Goal: Information Seeking & Learning: Check status

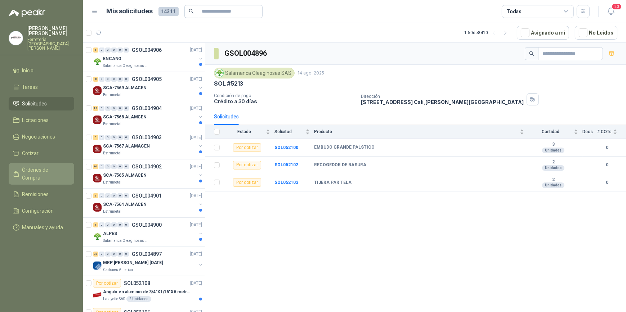
click at [52, 166] on span "Órdenes de Compra" at bounding box center [44, 174] width 45 height 16
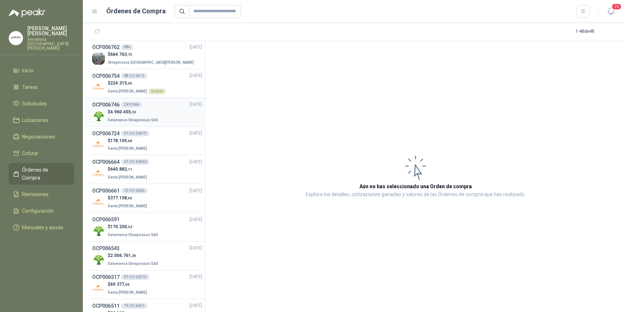
click at [145, 111] on p "$ 4.960.455 ,50" at bounding box center [134, 112] width 52 height 7
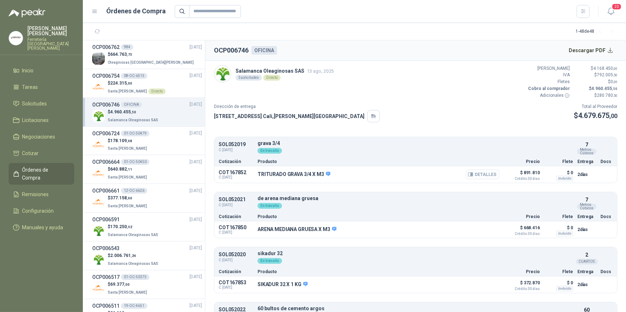
click at [479, 175] on button "Detalles" at bounding box center [483, 175] width 34 height 10
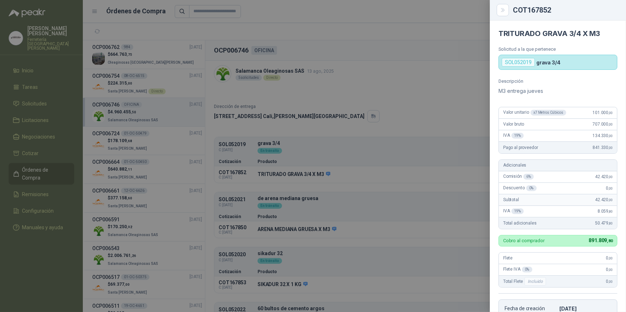
click at [371, 93] on div at bounding box center [313, 156] width 626 height 312
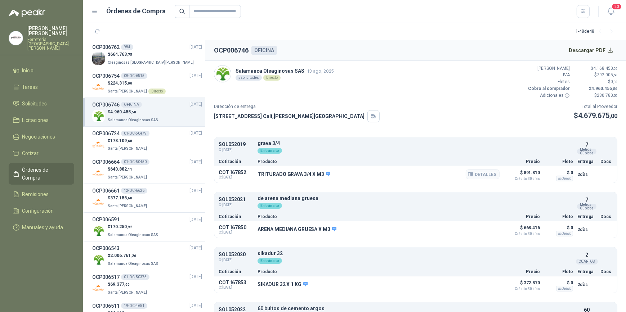
scroll to position [65, 0]
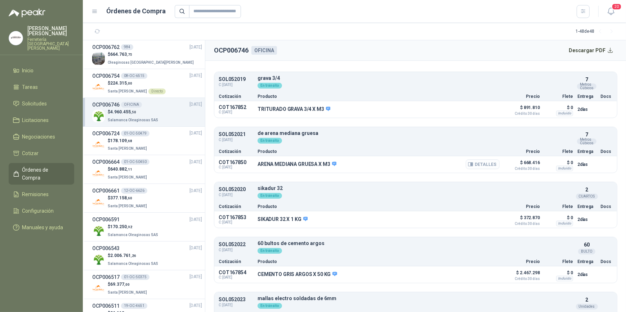
click at [475, 164] on button "Detalles" at bounding box center [483, 165] width 34 height 10
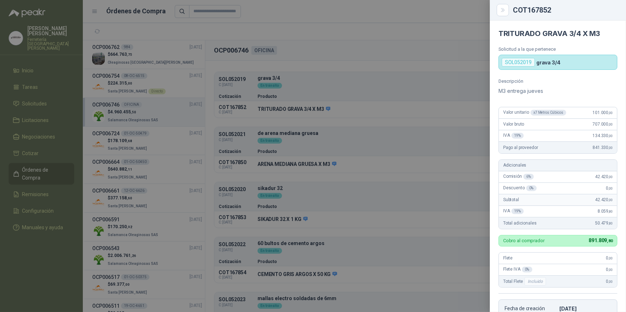
click at [344, 165] on div at bounding box center [313, 156] width 626 height 312
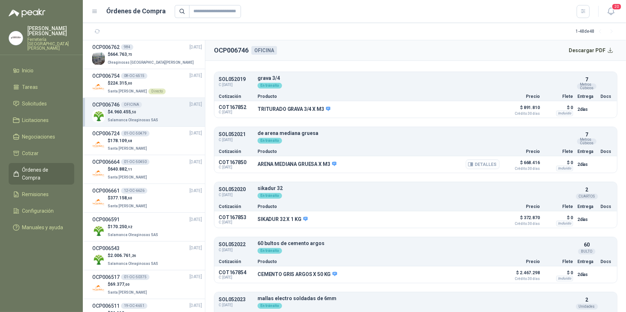
click at [481, 163] on button "Detalles" at bounding box center [483, 165] width 34 height 10
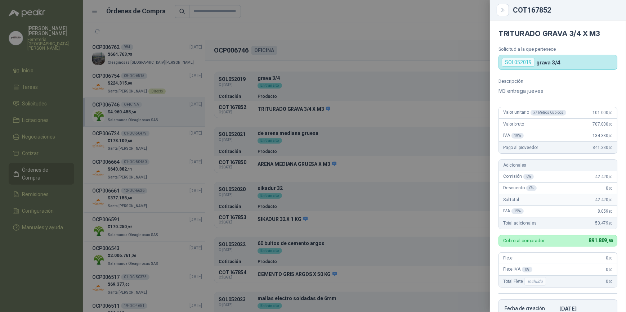
click at [435, 168] on div at bounding box center [313, 156] width 626 height 312
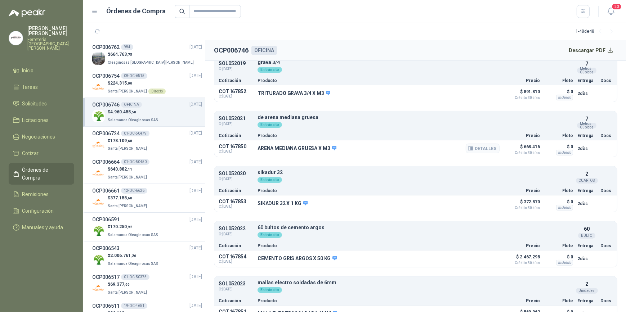
scroll to position [95, 0]
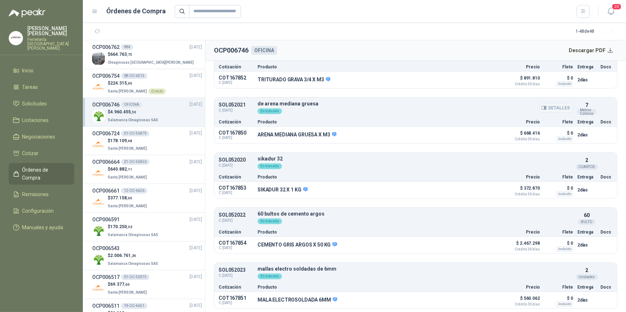
click at [549, 108] on button "Detalles" at bounding box center [556, 108] width 34 height 10
click at [475, 133] on button "Detalles" at bounding box center [483, 135] width 34 height 10
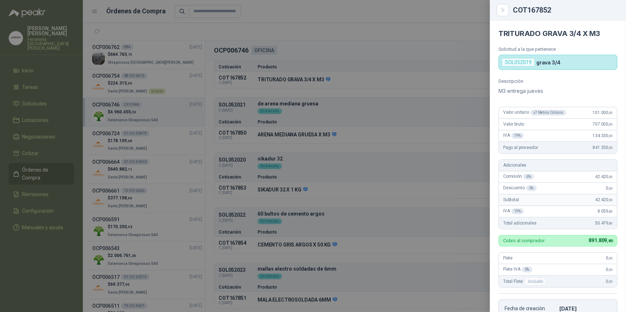
click at [396, 28] on div at bounding box center [313, 156] width 626 height 312
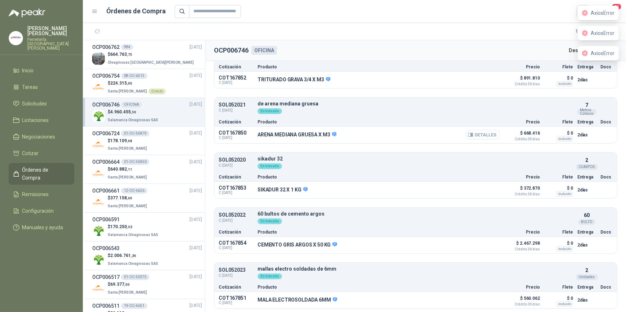
click at [481, 135] on button "Detalles" at bounding box center [483, 135] width 34 height 10
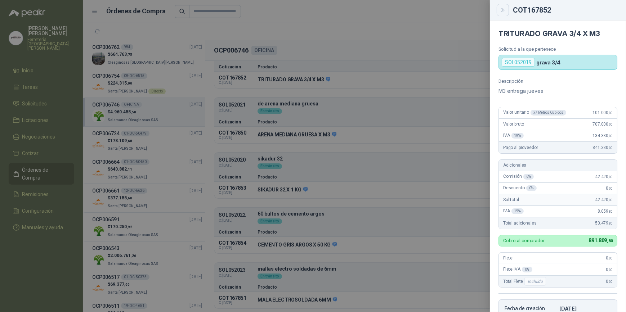
click at [502, 11] on icon "Close" at bounding box center [503, 10] width 6 height 6
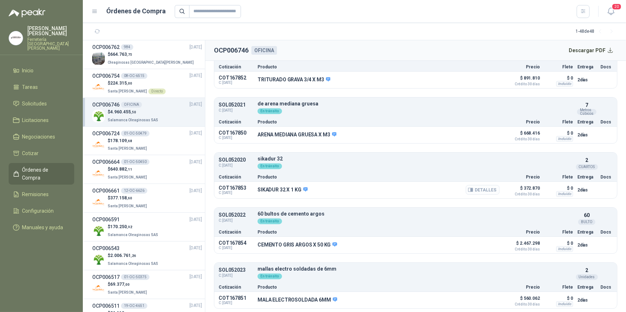
click at [474, 189] on button "Detalles" at bounding box center [483, 190] width 34 height 10
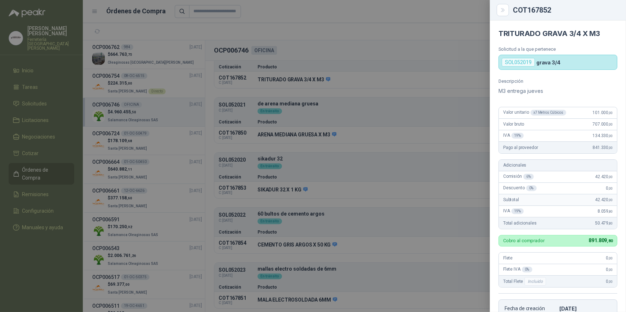
click at [441, 200] on div at bounding box center [313, 156] width 626 height 312
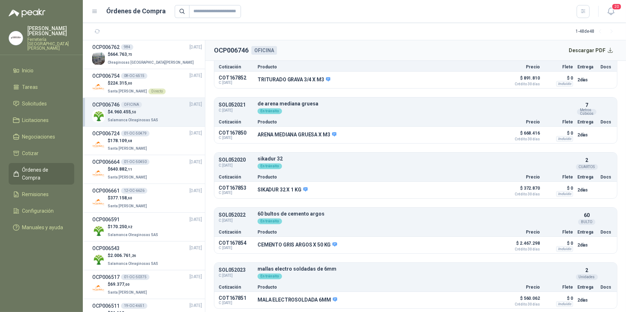
click at [136, 114] on p "$ 4.960.455 ,50" at bounding box center [134, 112] width 52 height 7
click at [474, 244] on button "Detalles" at bounding box center [483, 245] width 34 height 10
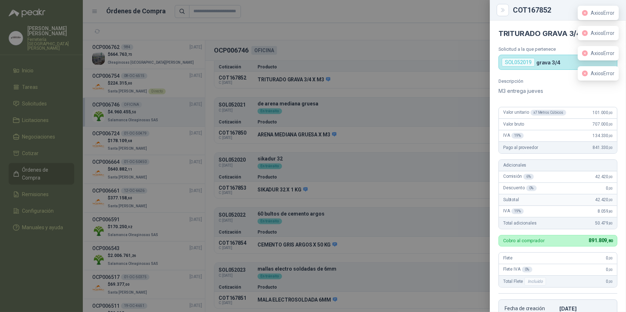
click at [370, 28] on div at bounding box center [313, 156] width 626 height 312
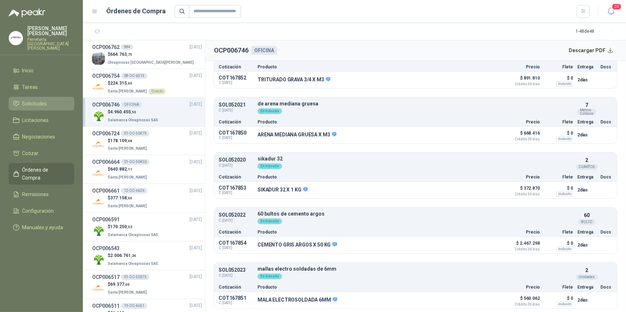
click at [47, 100] on span "Solicitudes" at bounding box center [34, 104] width 25 height 8
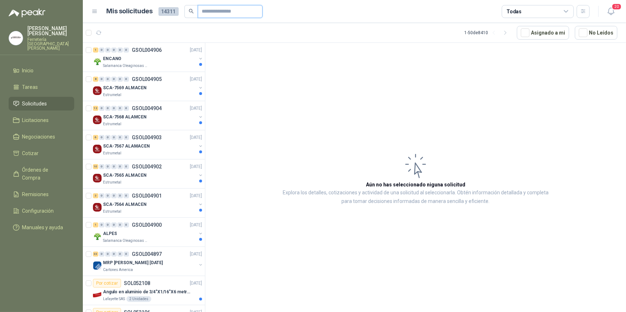
click at [211, 10] on input "text" at bounding box center [227, 11] width 50 height 12
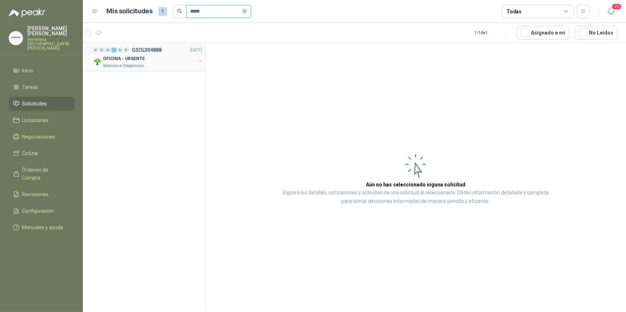
type input "*****"
click at [129, 62] on div "OFICINA - URGENTE" at bounding box center [149, 58] width 93 height 9
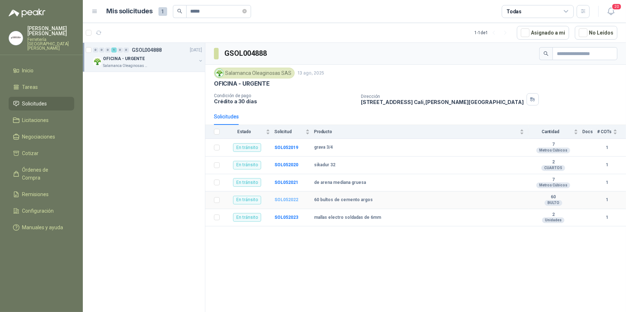
click at [286, 201] on b "SOL052022" at bounding box center [286, 199] width 24 height 5
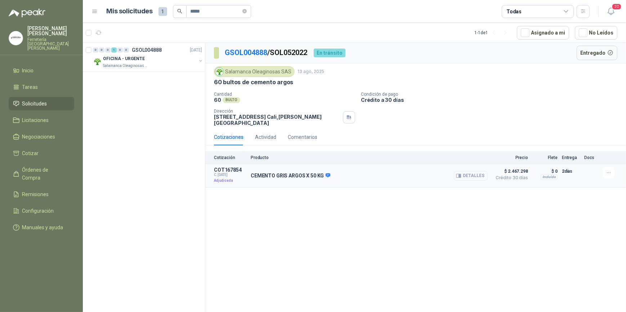
click at [472, 171] on button "Detalles" at bounding box center [471, 176] width 34 height 10
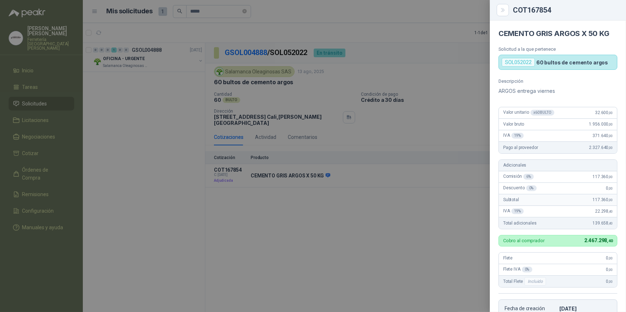
click at [392, 190] on div at bounding box center [313, 156] width 626 height 312
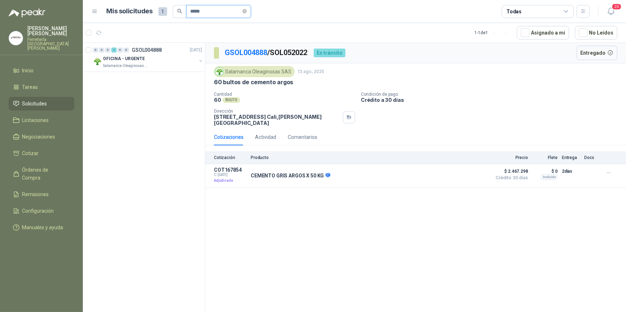
click at [204, 13] on input "*****" at bounding box center [215, 11] width 50 height 12
type input "*"
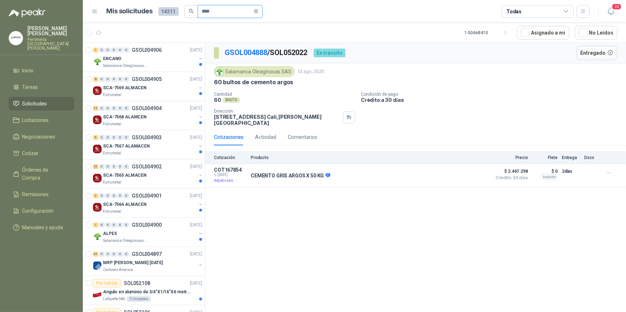
type input "*****"
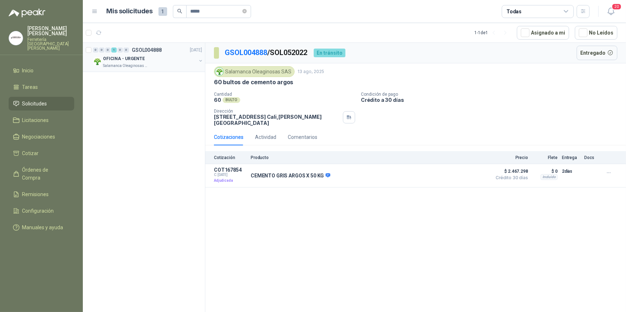
click at [150, 56] on div "OFICINA - URGENTE" at bounding box center [149, 58] width 93 height 9
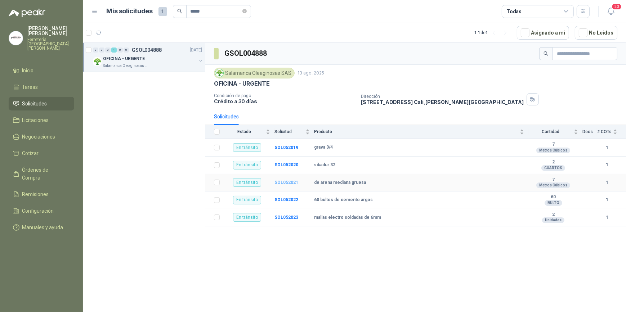
click at [287, 183] on b "SOL052021" at bounding box center [286, 182] width 24 height 5
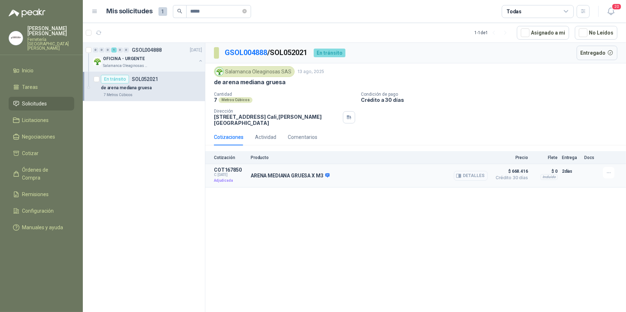
click at [471, 171] on button "Detalles" at bounding box center [471, 176] width 34 height 10
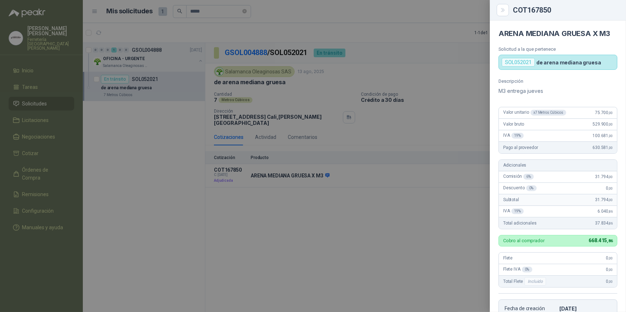
click at [404, 30] on div at bounding box center [313, 156] width 626 height 312
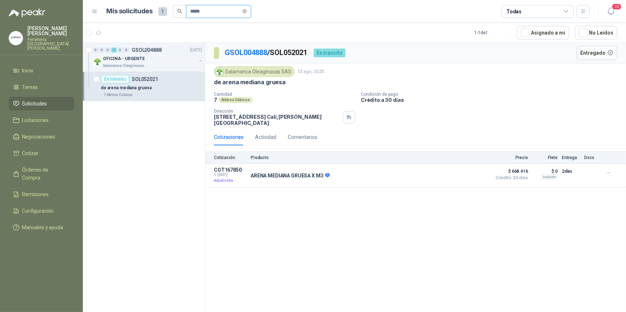
click at [210, 13] on input "*****" at bounding box center [215, 11] width 50 height 12
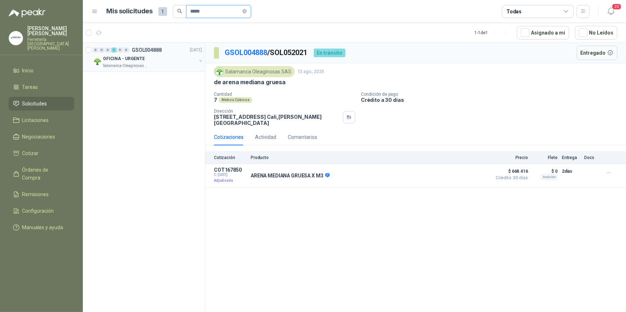
type input "*****"
click at [140, 55] on p "OFICINA - URGENTE" at bounding box center [124, 58] width 42 height 7
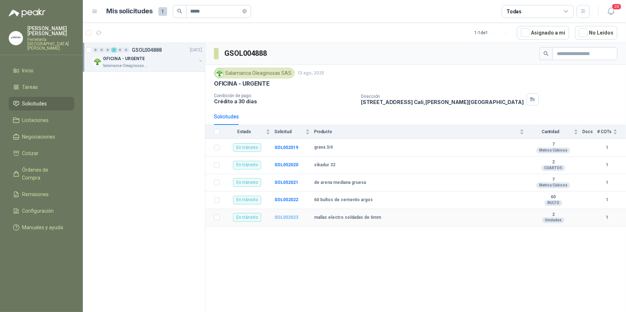
click at [284, 219] on b "SOL052023" at bounding box center [286, 217] width 24 height 5
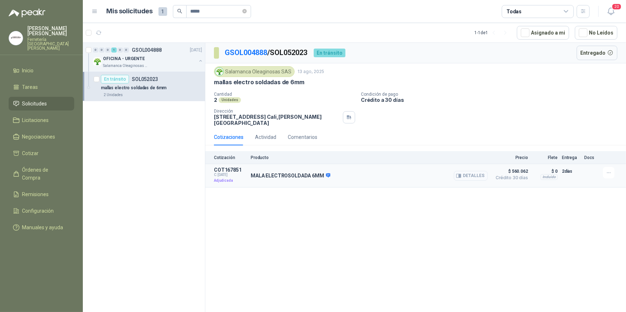
click at [471, 171] on button "Detalles" at bounding box center [471, 176] width 34 height 10
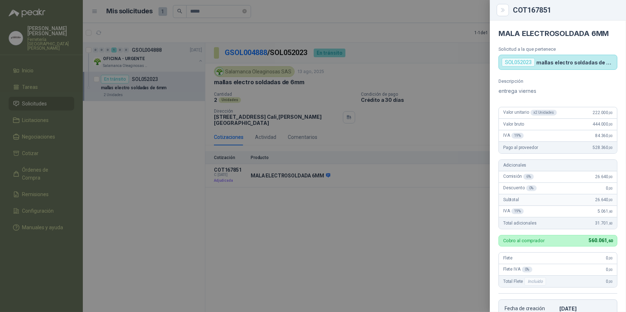
click at [342, 12] on div at bounding box center [313, 156] width 626 height 312
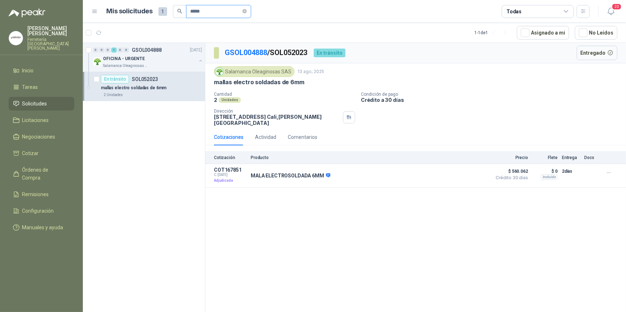
click at [220, 10] on input "*****" at bounding box center [215, 11] width 50 height 12
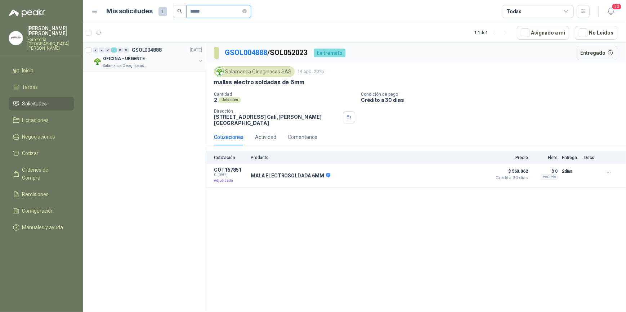
type input "*****"
click at [144, 54] on div "OFICINA - URGENTE" at bounding box center [149, 58] width 93 height 9
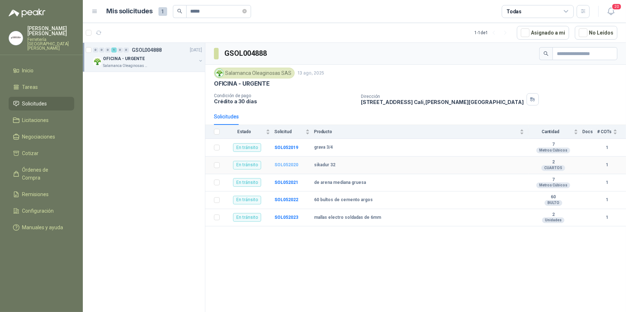
click at [287, 164] on b "SOL052020" at bounding box center [286, 164] width 24 height 5
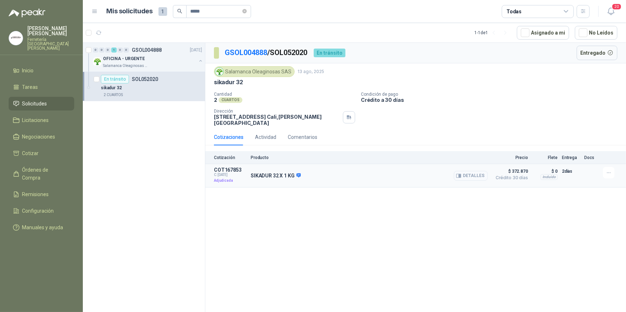
click at [477, 171] on button "Detalles" at bounding box center [471, 176] width 34 height 10
